Goal: Task Accomplishment & Management: Complete application form

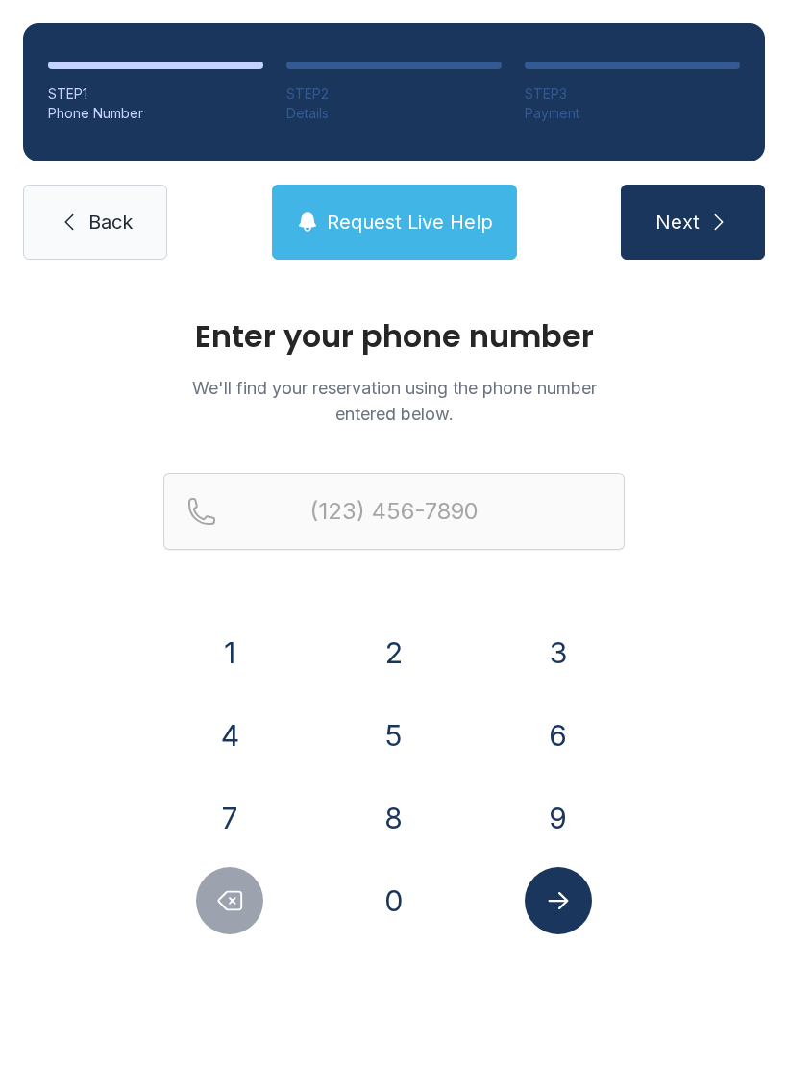
click at [231, 810] on button "7" at bounding box center [229, 817] width 67 height 67
click at [230, 809] on button "7" at bounding box center [229, 817] width 67 height 67
click at [414, 900] on button "0" at bounding box center [394, 900] width 67 height 67
click at [571, 817] on button "9" at bounding box center [558, 817] width 67 height 67
click at [257, 747] on button "4" at bounding box center [229, 735] width 67 height 67
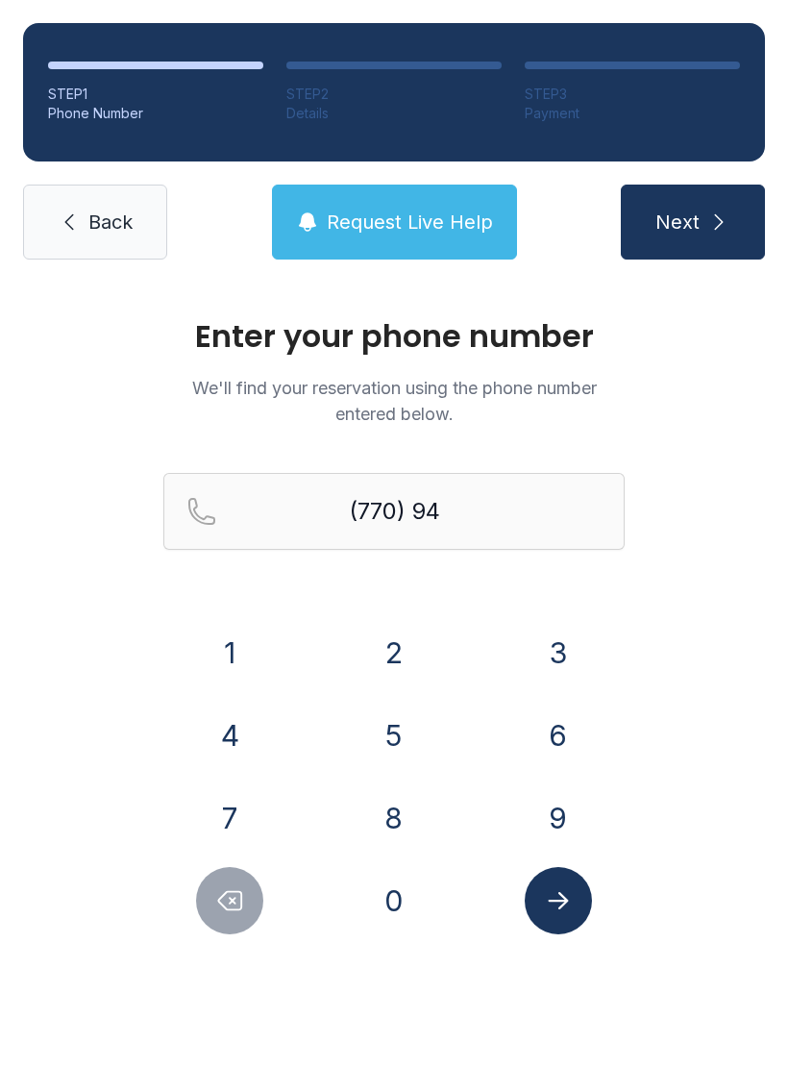
click at [389, 888] on button "0" at bounding box center [394, 900] width 67 height 67
click at [244, 734] on button "4" at bounding box center [229, 735] width 67 height 67
click at [573, 815] on button "9" at bounding box center [558, 817] width 67 height 67
click at [234, 733] on button "4" at bounding box center [229, 735] width 67 height 67
click at [388, 645] on button "2" at bounding box center [394, 652] width 67 height 67
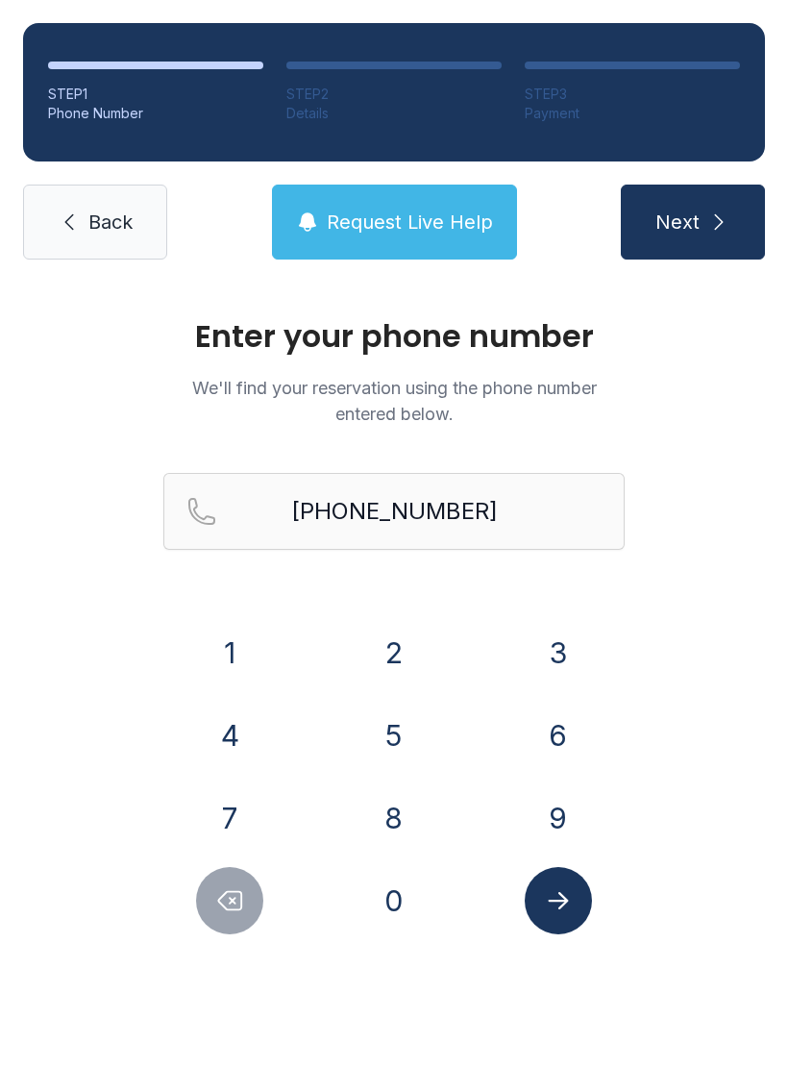
click at [578, 894] on button "Submit lookup form" at bounding box center [558, 900] width 67 height 67
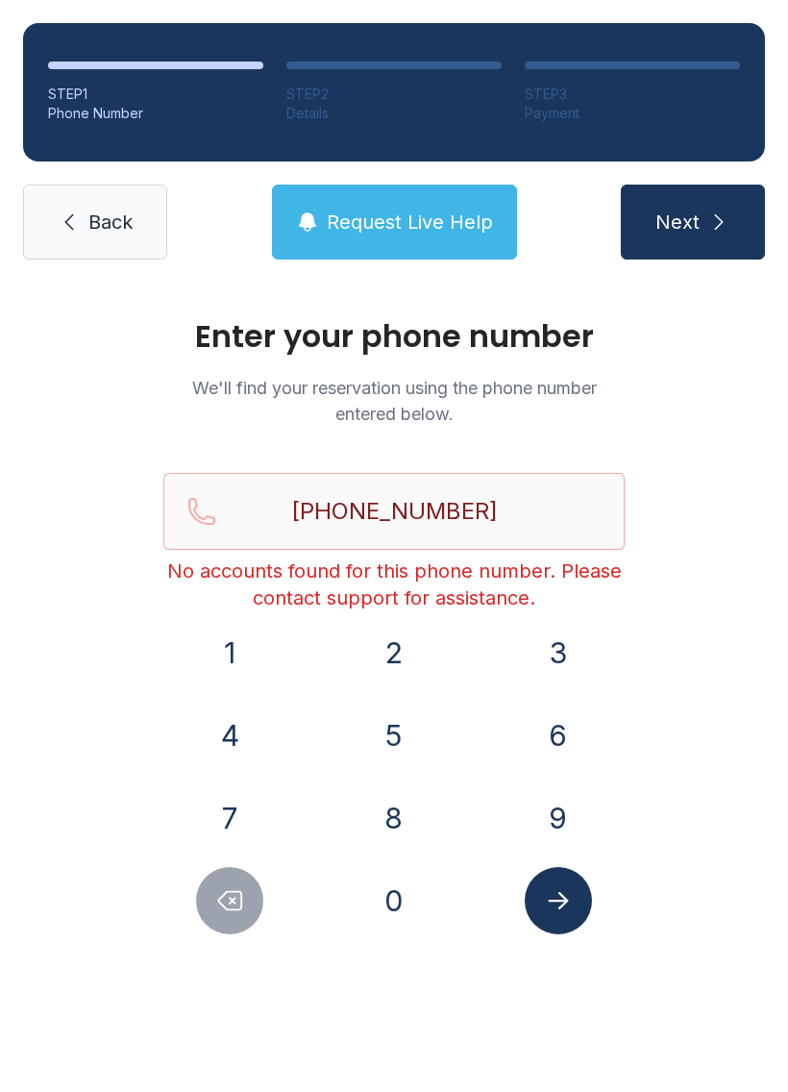
click at [712, 177] on div "STEP 1 Phone Number STEP 2 Details STEP 3 Payment Back Request Live Help Next" at bounding box center [394, 141] width 788 height 283
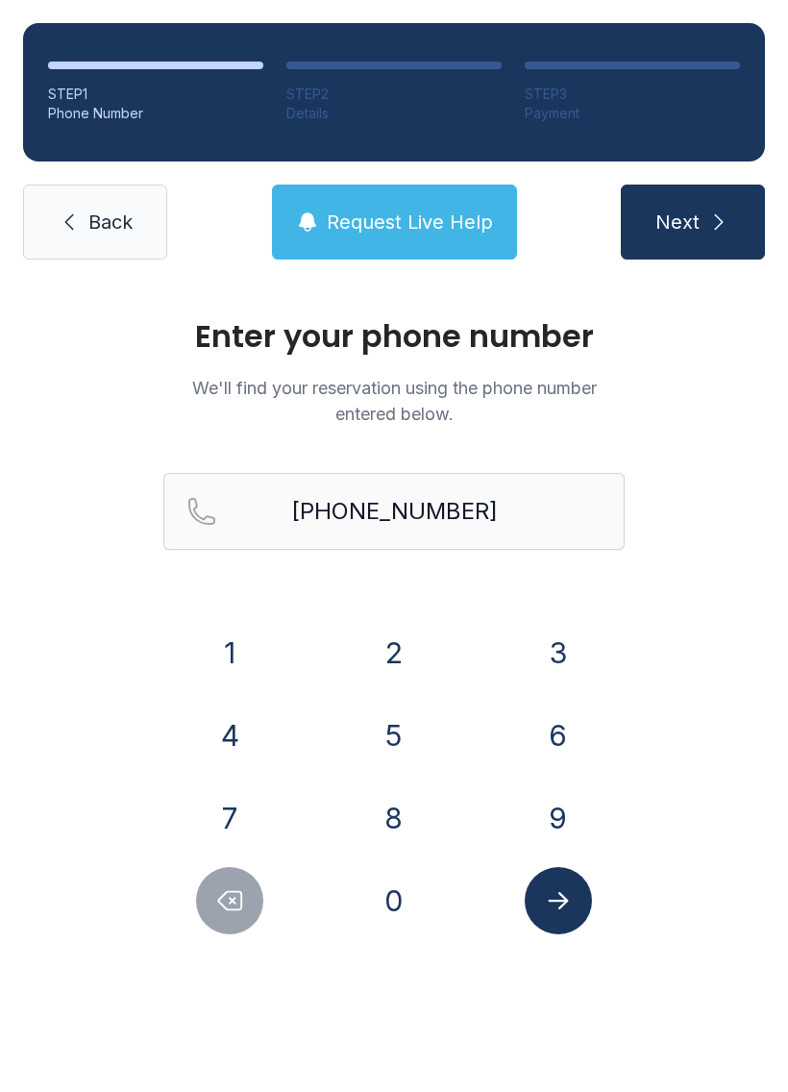
click at [682, 221] on span "Next" at bounding box center [678, 222] width 44 height 27
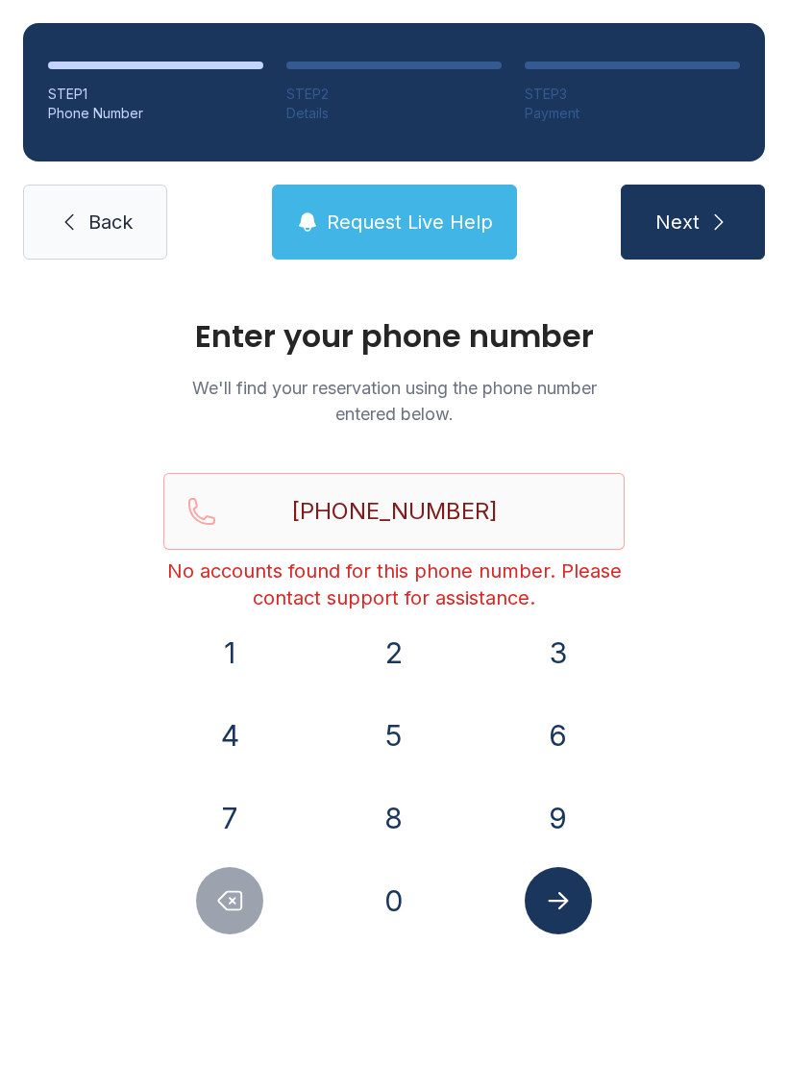
click at [386, 208] on button "Request Live Help" at bounding box center [394, 222] width 245 height 75
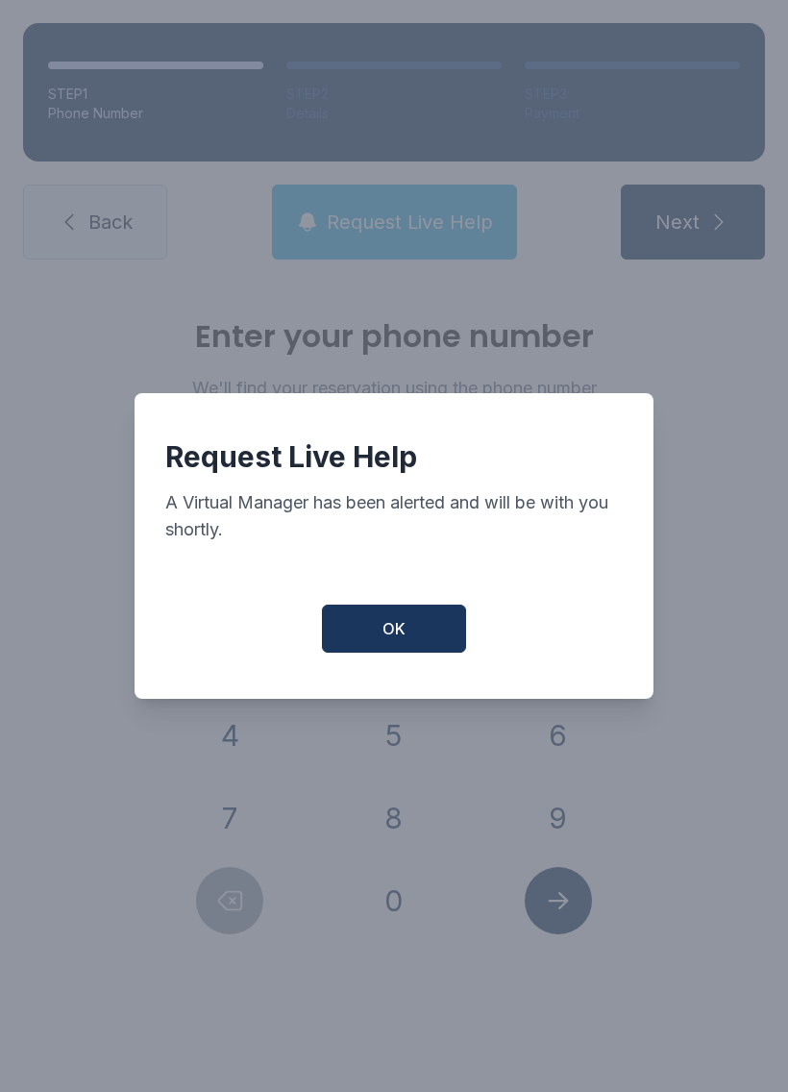
click at [394, 651] on button "OK" at bounding box center [394, 629] width 144 height 48
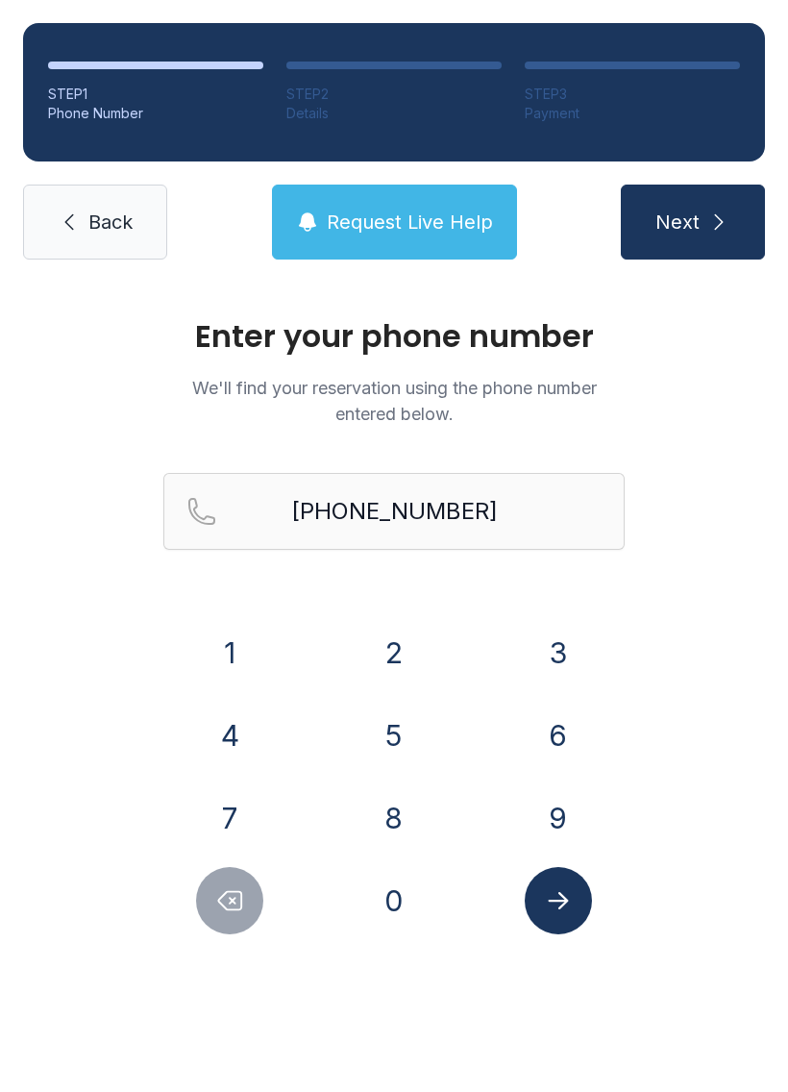
click at [284, 925] on div at bounding box center [230, 900] width 134 height 67
click at [215, 903] on icon "Delete number" at bounding box center [229, 900] width 29 height 29
click at [214, 902] on button "Delete number" at bounding box center [229, 900] width 67 height 67
click at [211, 908] on button "Delete number" at bounding box center [229, 900] width 67 height 67
click at [210, 908] on button "Delete number" at bounding box center [229, 900] width 67 height 67
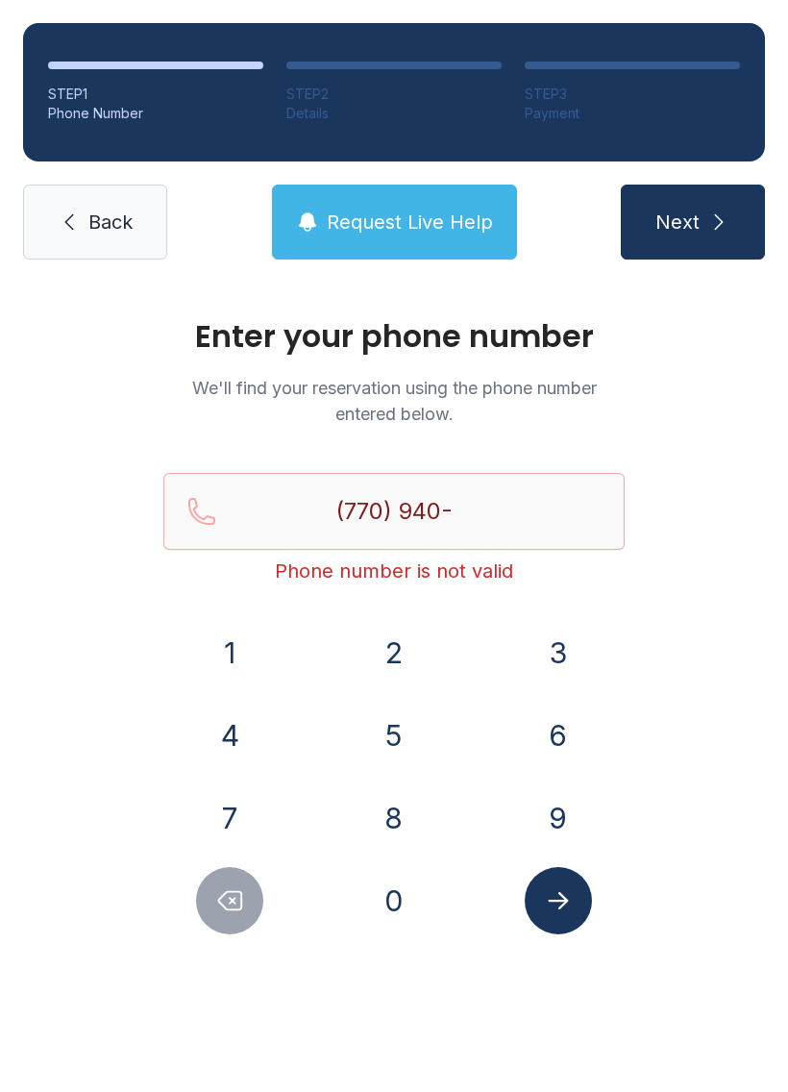
click at [214, 901] on button "Delete number" at bounding box center [229, 900] width 67 height 67
click at [213, 900] on button "Delete number" at bounding box center [229, 900] width 67 height 67
click at [211, 888] on button "Delete number" at bounding box center [229, 900] width 67 height 67
click at [212, 875] on button "Delete number" at bounding box center [229, 900] width 67 height 67
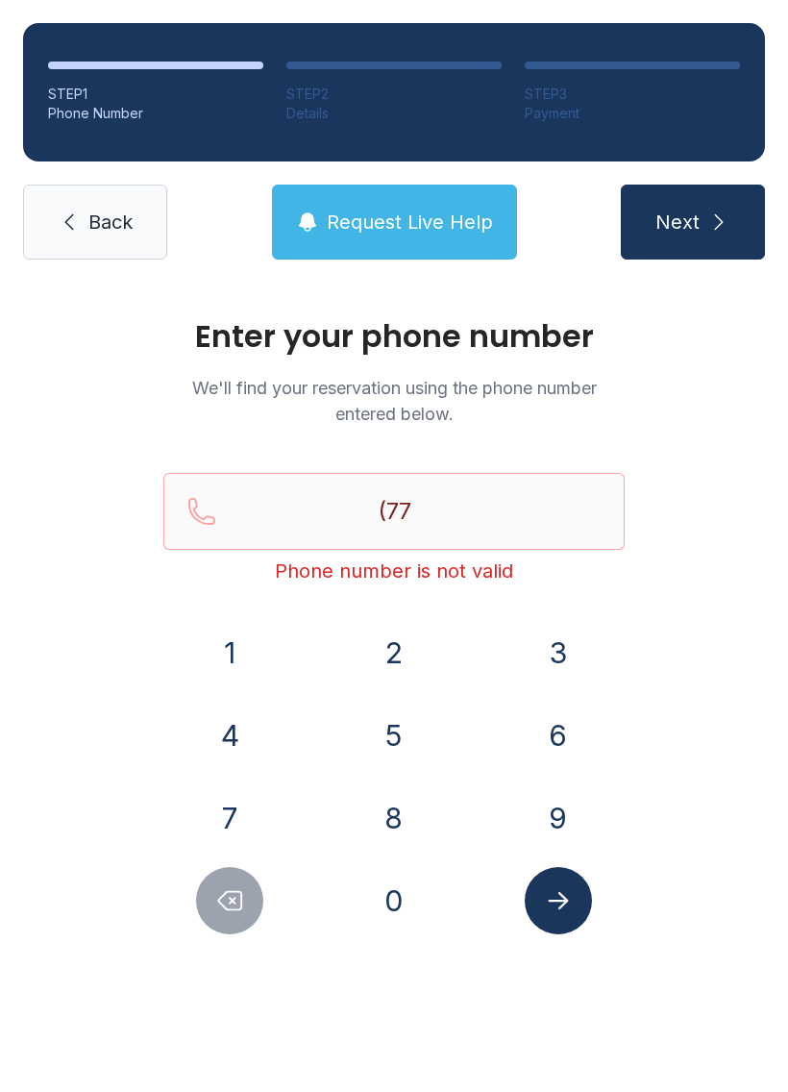
type input "(7"
click at [211, 874] on button "Delete number" at bounding box center [229, 900] width 67 height 67
click at [218, 872] on button "Delete number" at bounding box center [229, 900] width 67 height 67
click at [213, 852] on div "1 2 3 4 5 6 7 8 9 0" at bounding box center [393, 776] width 461 height 315
